Goal: Transaction & Acquisition: Register for event/course

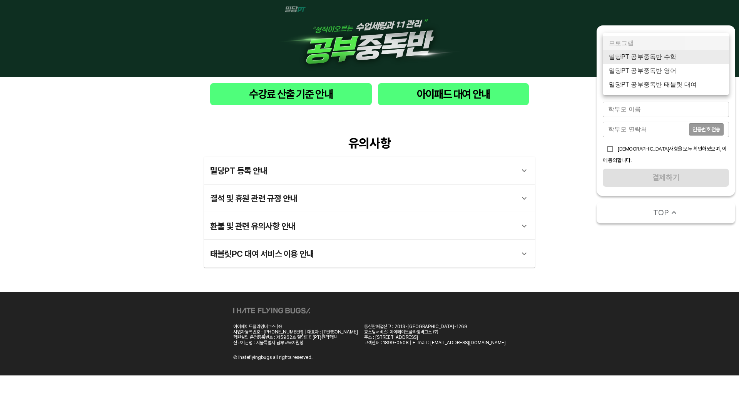
click at [663, 65] on body "수강료 산출 기준 안내 아이패드 대여 안내 유의사항 밀당PT 등록 안내 1 - 1 . 신규등록 신규등록은 밀당PT 각 과목별 프로그램을 처음 …" at bounding box center [369, 187] width 739 height 375
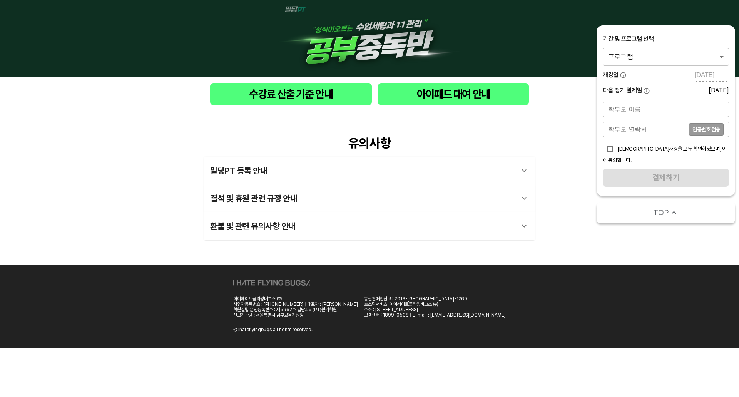
click at [693, 65] on body "수강료 산출 기준 안내 아이패드 대여 안내 유의사항 밀당PT 등록 안내 1 - 1 . 신규등록 신규등록은 밀당PT 각 과목별 프로그램을 처음 …" at bounding box center [369, 174] width 739 height 348
click at [680, 62] on li "밀당PT 공부중독반 수학 중등_9시간" at bounding box center [666, 57] width 126 height 14
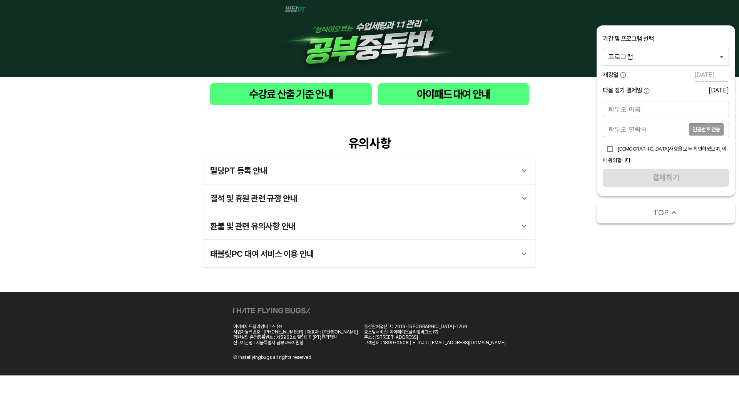
click at [655, 60] on body "수강료 산출 기준 안내 아이패드 대여 안내 유의사항 밀당PT 등록 안내 1 - 1 . 신규등록 신규등록은 밀당PT 각 과목별 프로그램을 처음 …" at bounding box center [369, 187] width 739 height 375
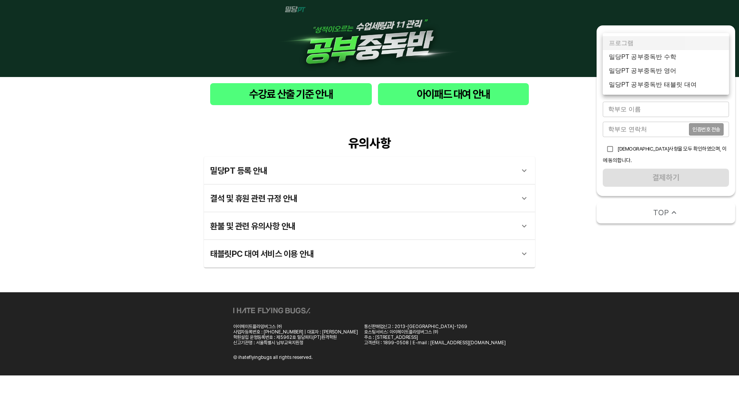
click at [670, 61] on li "밀당PT 공부중독반 수학" at bounding box center [666, 57] width 126 height 14
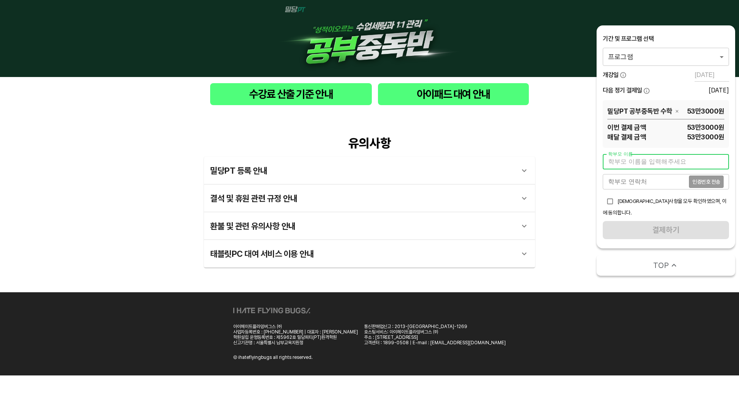
click at [675, 163] on input "text" at bounding box center [666, 161] width 126 height 15
click at [557, 188] on div "유의사항 밀당PT 등록 안내 1 - 1 . 신규등록 신규등록은 밀당PT 각 과목별 프로그램을 처음 이용하는 경우에 해당합니다. 프로그램 구매 …" at bounding box center [369, 201] width 739 height 181
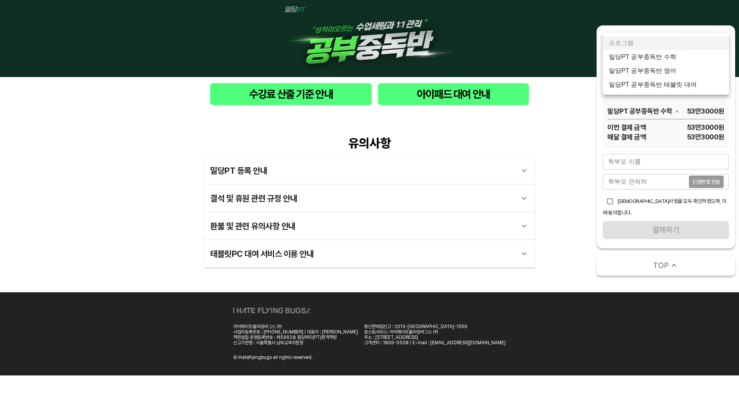
click at [635, 63] on body "수강료 산출 기준 안내 아이패드 대여 안내 유의사항 밀당PT 등록 안내 1 - 1 . 신규등록 신규등록은 밀당PT 각 과목별 프로그램을 처음 …" at bounding box center [369, 187] width 739 height 375
click at [628, 53] on li "밀당PT 공부중독반 수학" at bounding box center [666, 57] width 126 height 14
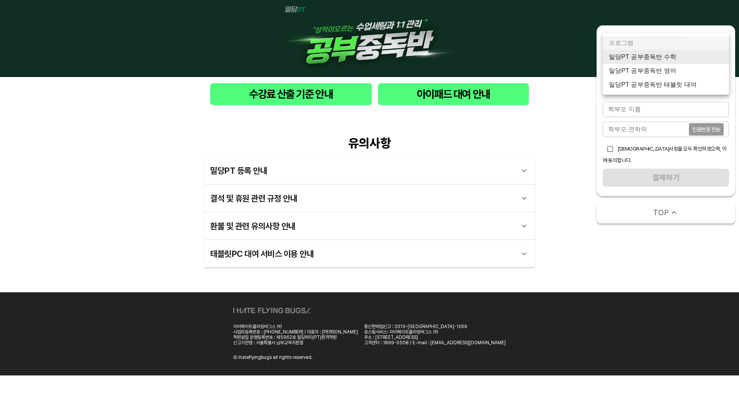
click at [643, 60] on body "수강료 산출 기준 안내 아이패드 대여 안내 유의사항 밀당PT 등록 안내 1 - 1 . 신규등록 신규등록은 밀당PT 각 과목별 프로그램을 처음 …" at bounding box center [369, 187] width 739 height 375
click at [658, 57] on li "밀당PT 공부중독반 수학" at bounding box center [666, 57] width 126 height 14
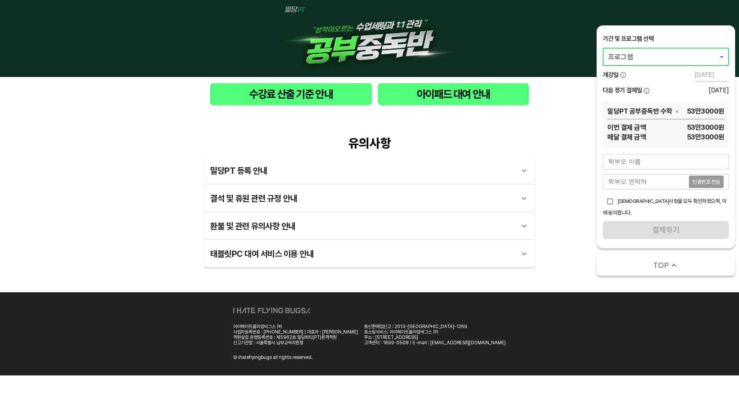
click at [666, 161] on input "text" at bounding box center [666, 161] width 126 height 15
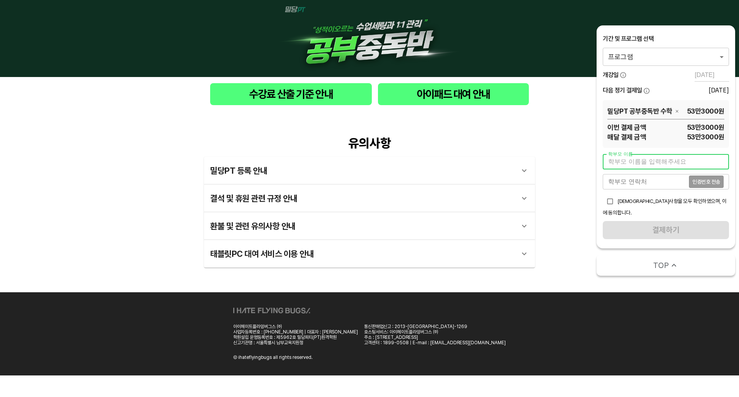
click at [615, 284] on div "유의사항 밀당PT 등록 안내 1 - 1 . 신규등록 신규등록은 밀당PT 각 과목별 프로그램을 처음 이용하는 경우에 해당합니다. 프로그램 구매 …" at bounding box center [369, 201] width 739 height 181
